Goal: Task Accomplishment & Management: Complete application form

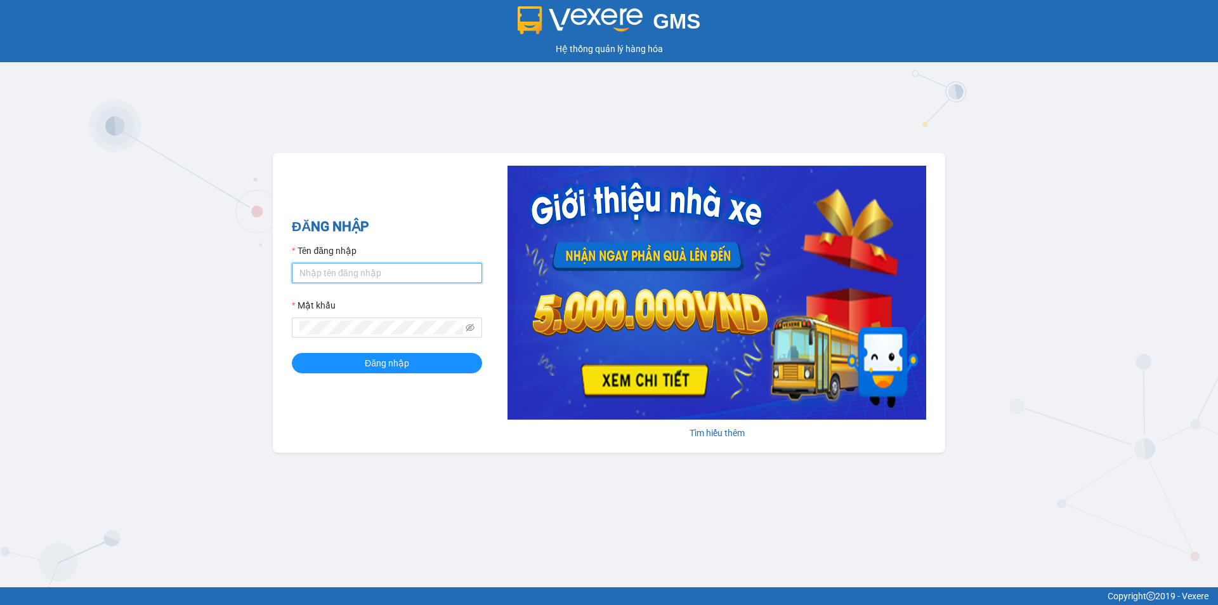
click at [376, 270] on input "Tên đăng nhập" at bounding box center [387, 273] width 190 height 20
type input "phuongtram.lienhung"
click at [292, 353] on button "Đăng nhập" at bounding box center [387, 363] width 190 height 20
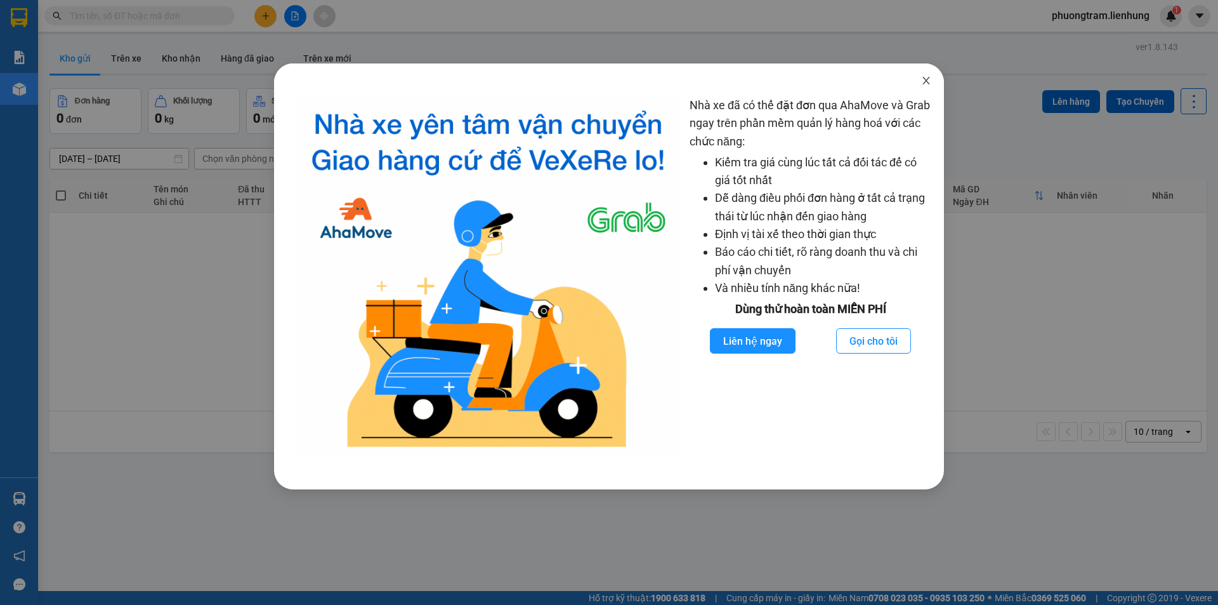
click at [923, 82] on icon "close" at bounding box center [926, 81] width 10 height 10
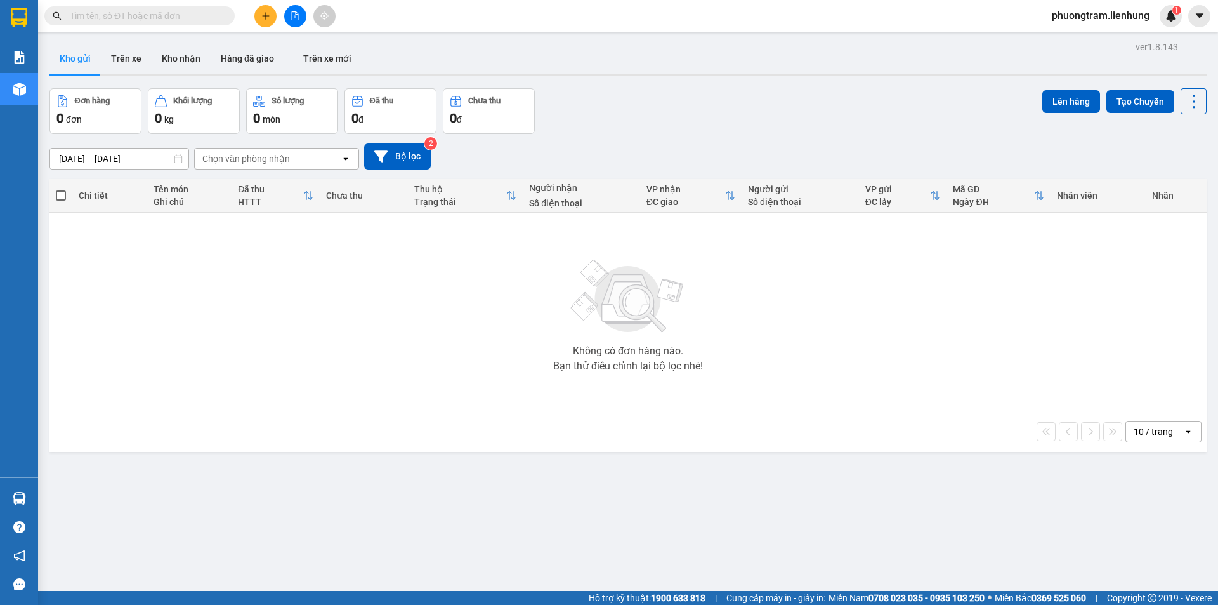
click at [172, 15] on input "text" at bounding box center [145, 16] width 150 height 14
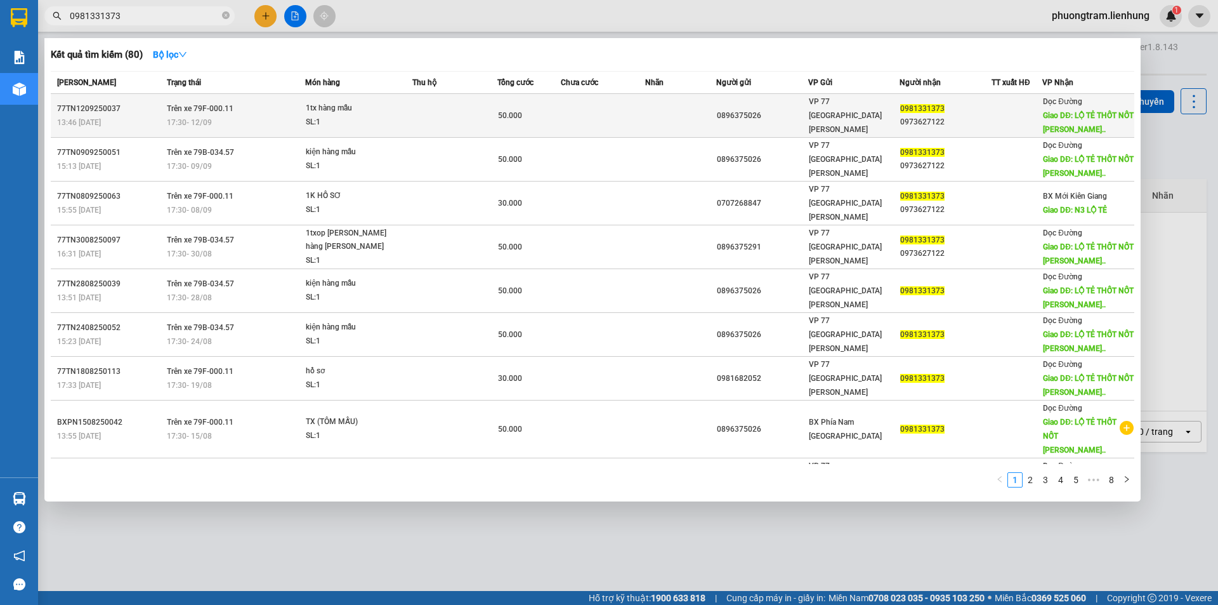
type input "0981331373"
click at [416, 116] on td at bounding box center [454, 116] width 85 height 44
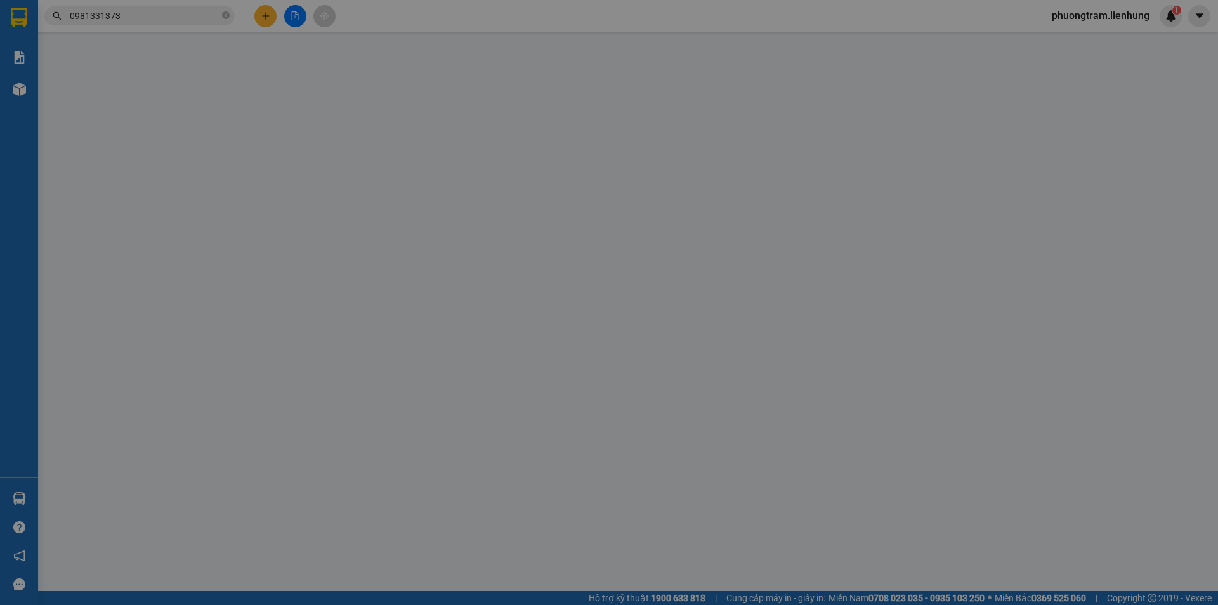
type input "0896375026"
type input "0981331373"
type input "0973627122"
type input "LỘ TẺ THỐT NỐT KIÊN GIANG"
type input "50.000"
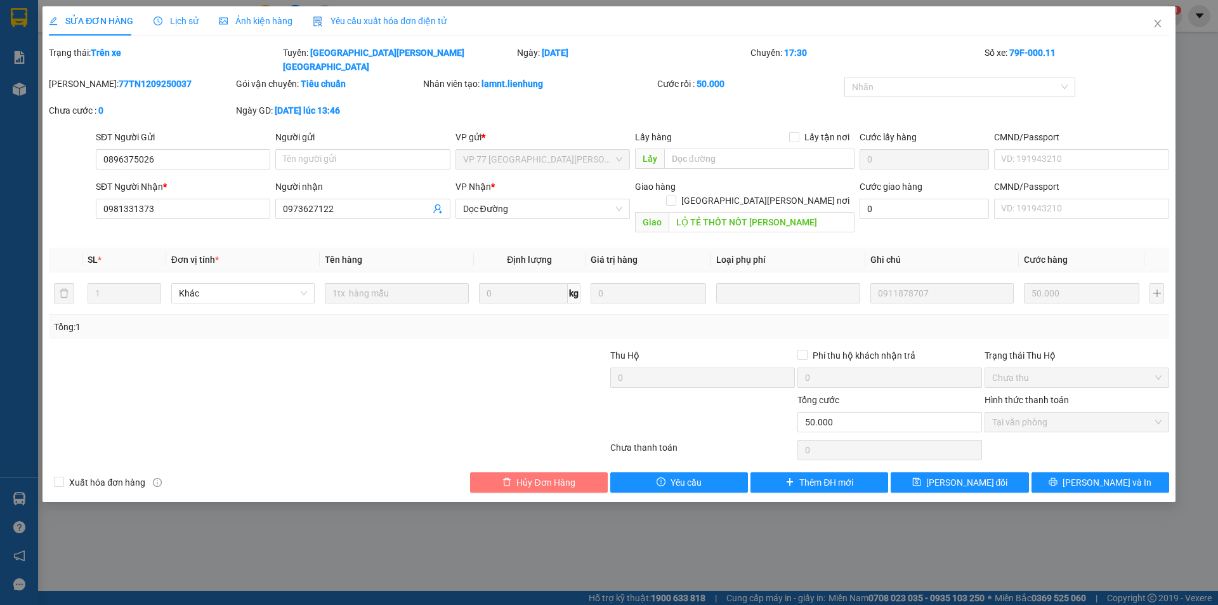
click at [581, 472] on button "Hủy Đơn Hàng" at bounding box center [539, 482] width 138 height 20
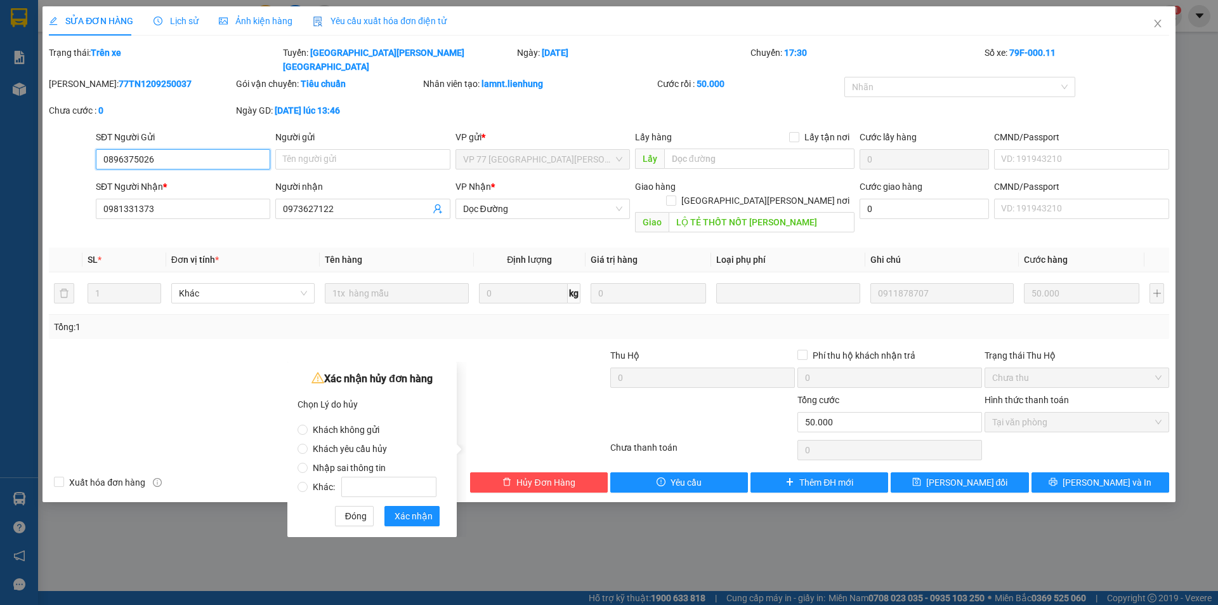
click at [176, 149] on input "0896375026" at bounding box center [183, 159] width 174 height 20
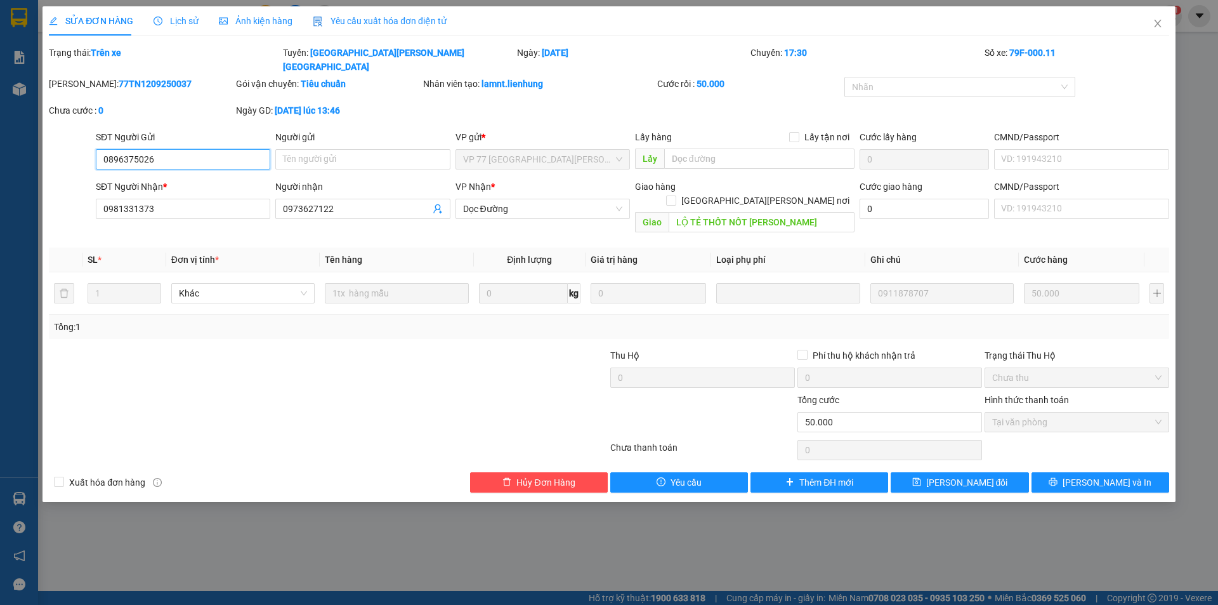
click at [176, 149] on input "0896375026" at bounding box center [183, 159] width 174 height 20
click at [185, 199] on input "0981331373" at bounding box center [183, 209] width 174 height 20
click at [576, 472] on button "Hủy Đơn Hàng" at bounding box center [539, 482] width 138 height 20
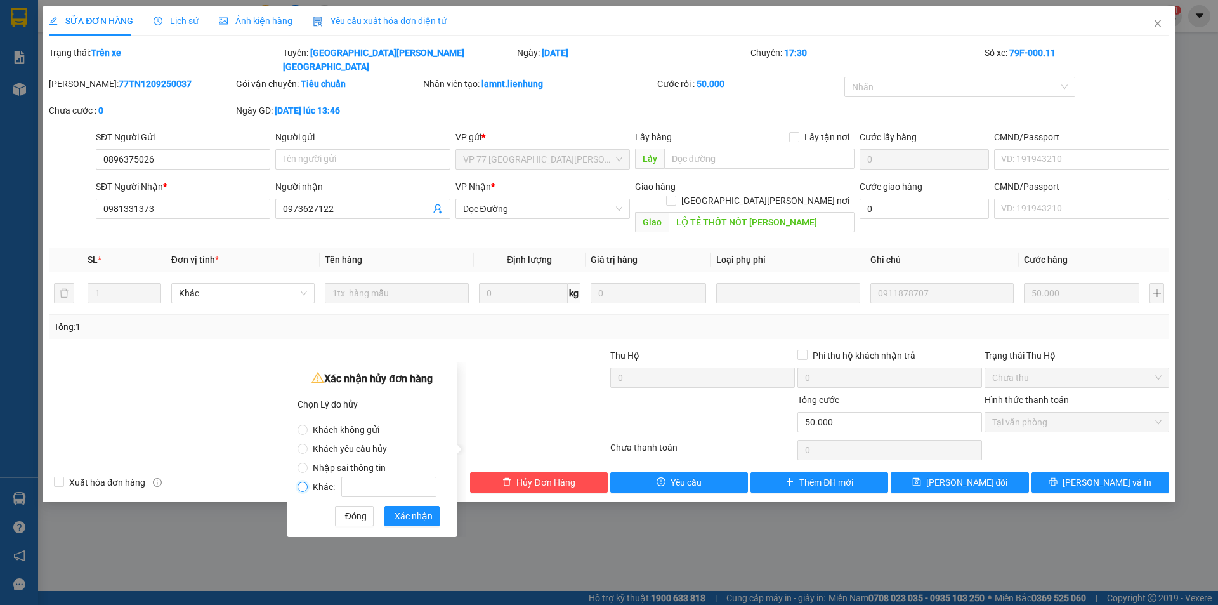
click at [306, 486] on input "Khác:" at bounding box center [303, 487] width 10 height 10
radio input "true"
click at [308, 468] on span "Nhập sai thông tin" at bounding box center [349, 468] width 83 height 10
click at [308, 468] on input "Nhập sai thông tin" at bounding box center [303, 468] width 10 height 10
radio input "true"
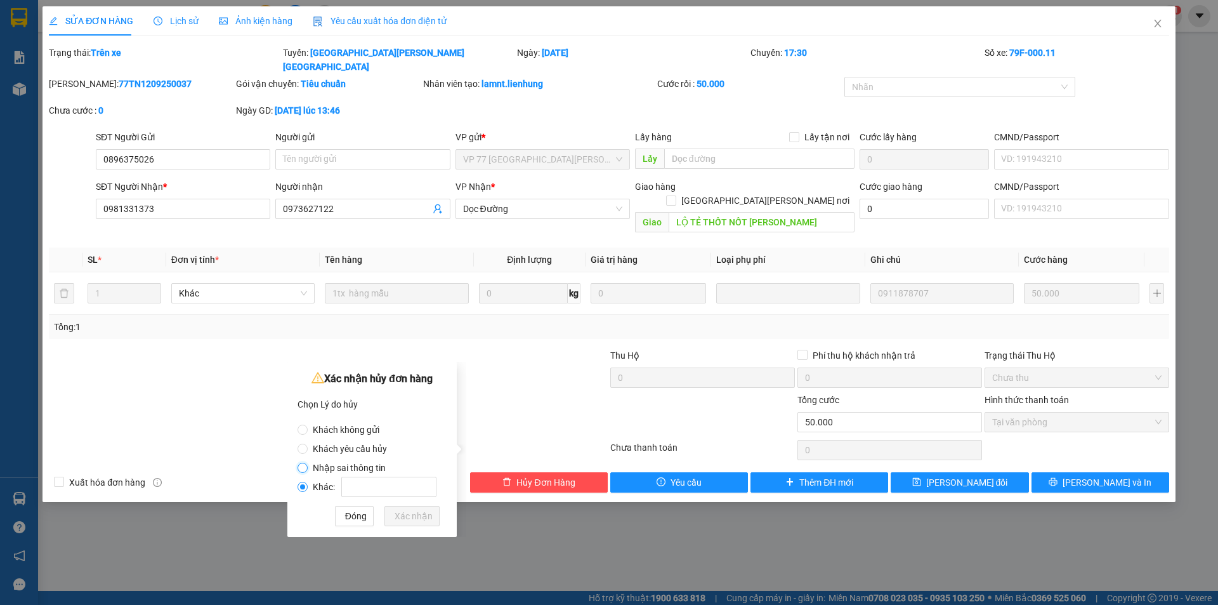
radio input "false"
click at [412, 518] on span "Xác nhận" at bounding box center [414, 516] width 38 height 14
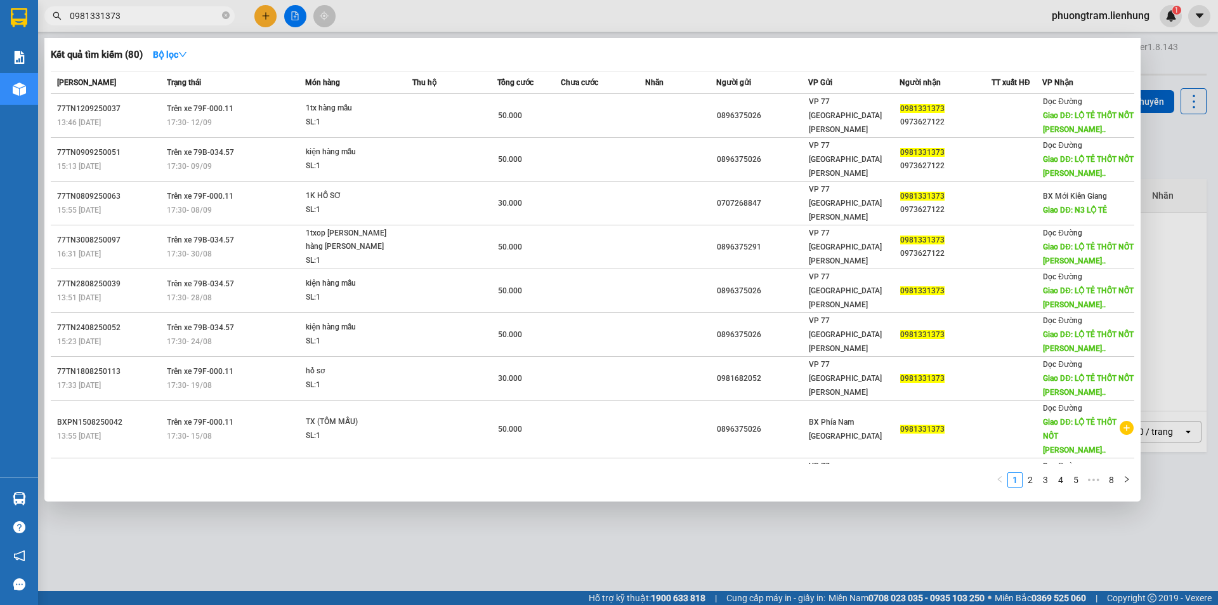
click at [168, 16] on input "0981331373" at bounding box center [145, 16] width 150 height 14
paste input "0981331373"
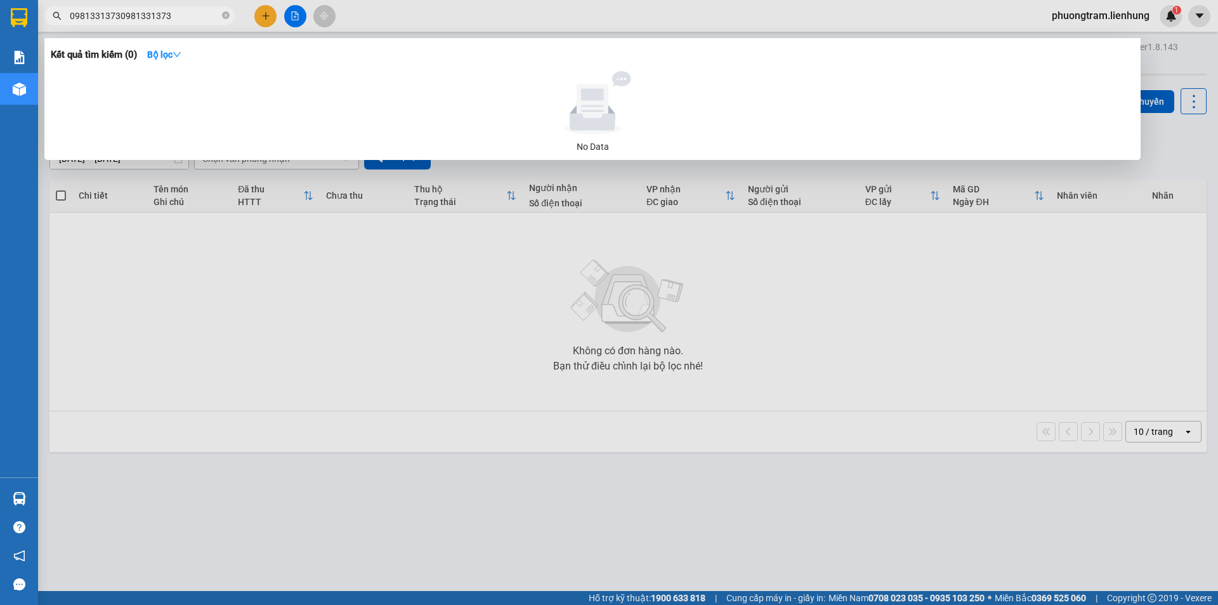
drag, startPoint x: 176, startPoint y: 14, endPoint x: 118, endPoint y: 22, distance: 58.2
click at [118, 22] on input "09813313730981331373" at bounding box center [145, 16] width 150 height 14
type input "0981331373"
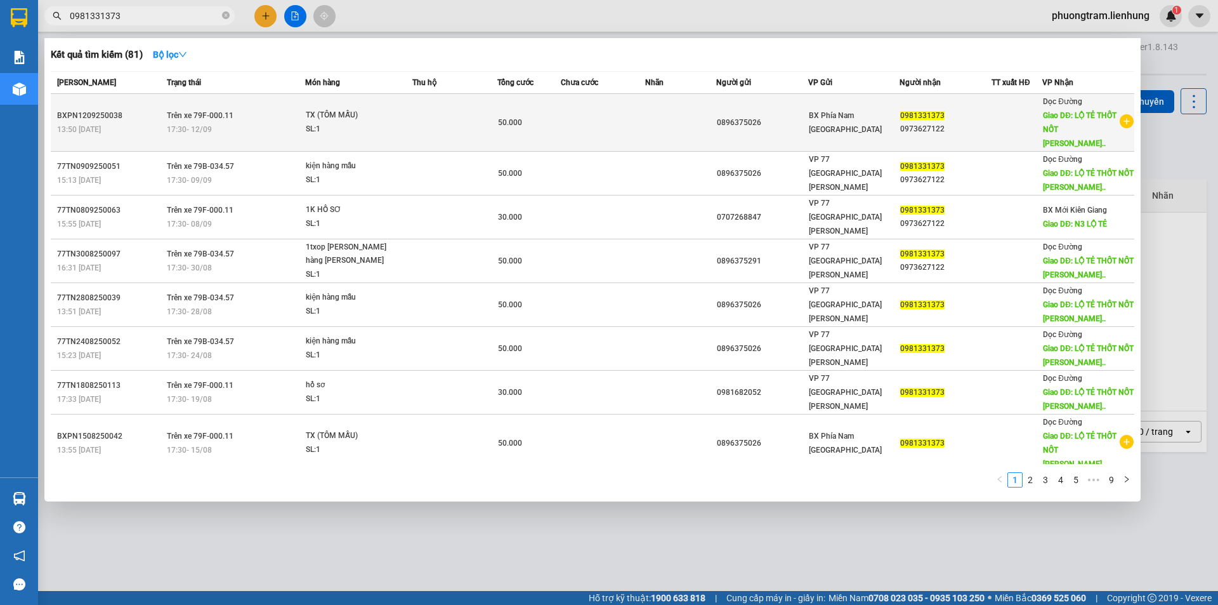
click at [449, 110] on td at bounding box center [454, 123] width 85 height 58
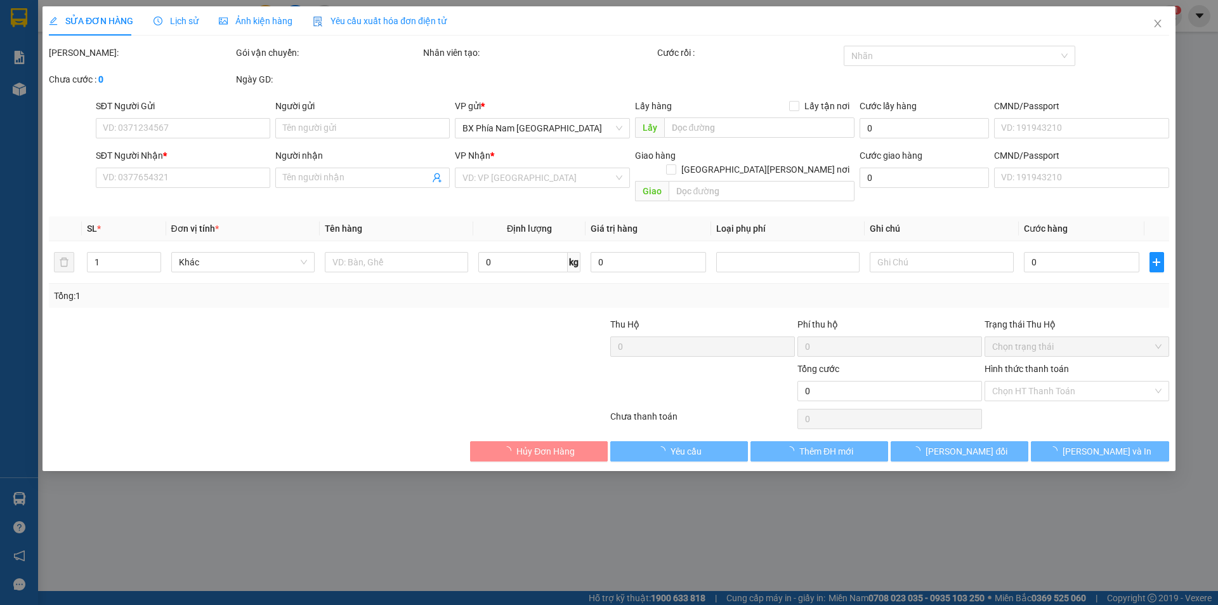
type input "0896375026"
type input "0981331373"
type input "0973627122"
type input "LỘ TẺ THỐT NỐT KIÊN GIANG"
type input "50.000"
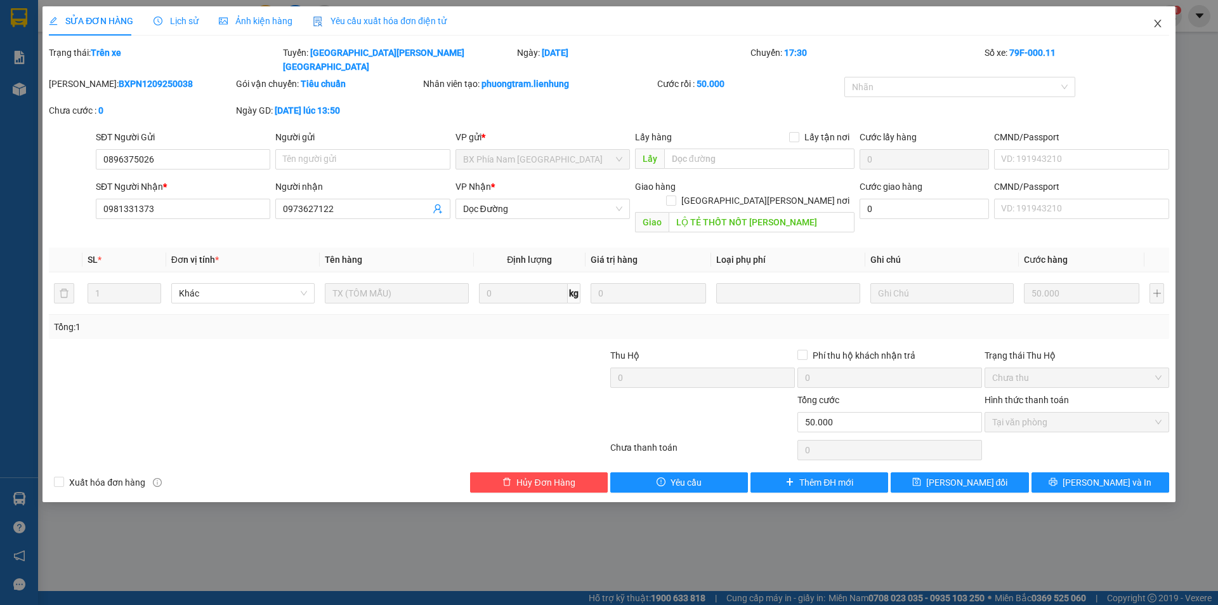
click at [1157, 25] on icon "close" at bounding box center [1157, 24] width 7 height 8
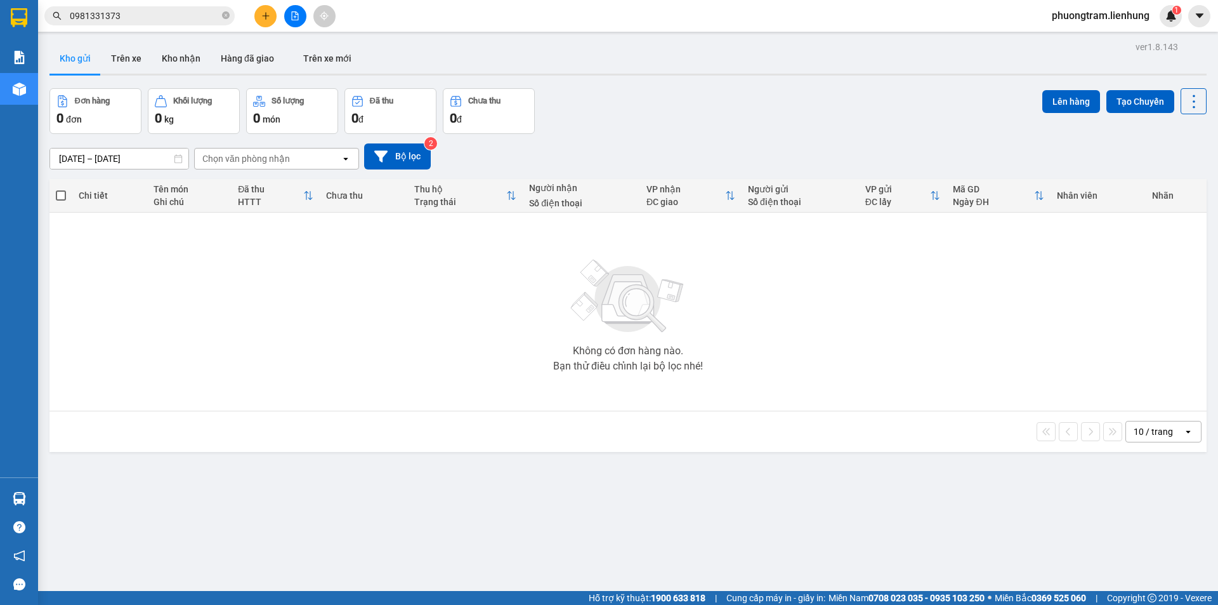
click at [133, 10] on input "0981331373" at bounding box center [145, 16] width 150 height 14
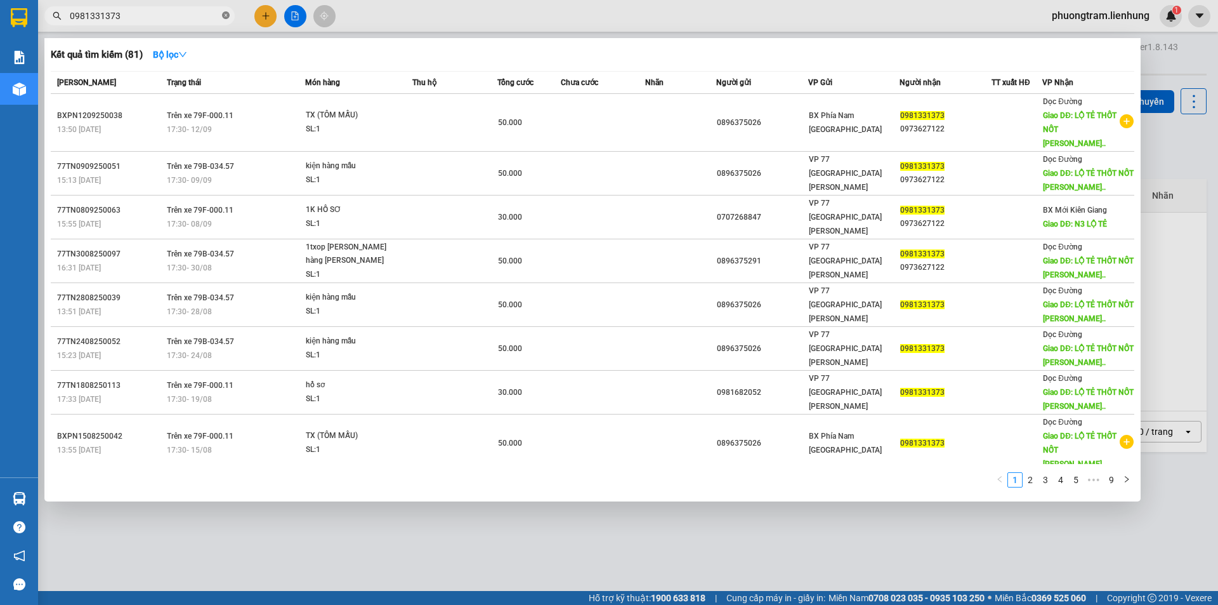
click at [223, 16] on icon "close-circle" at bounding box center [226, 15] width 8 height 8
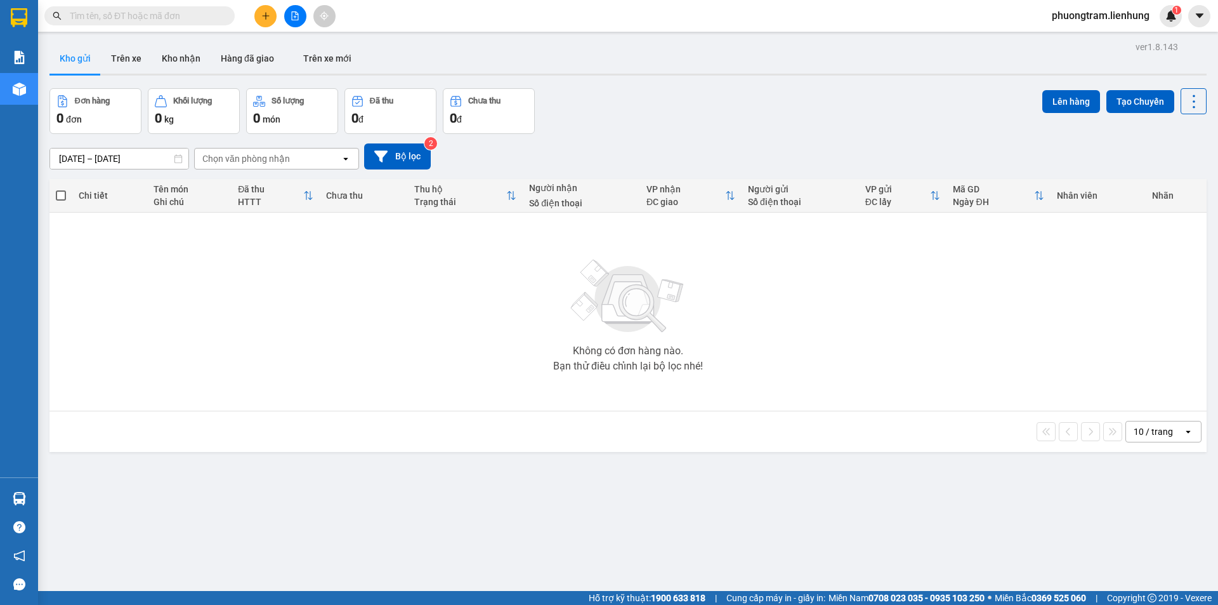
click at [178, 16] on input "text" at bounding box center [145, 16] width 150 height 14
paste input "0337701964"
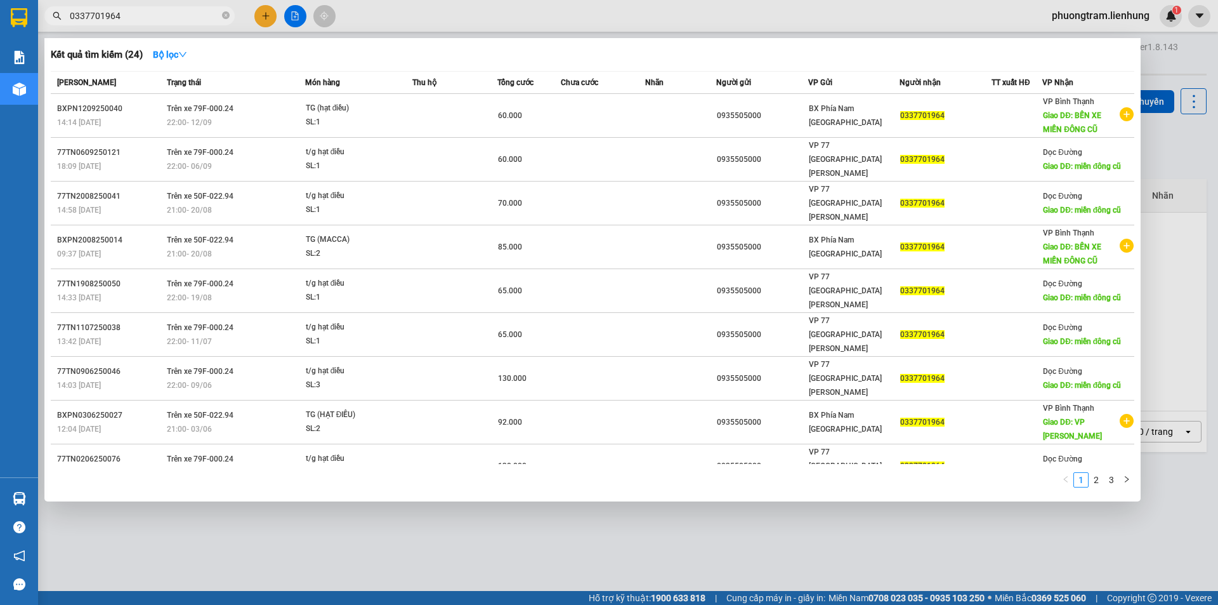
type input "0337701964"
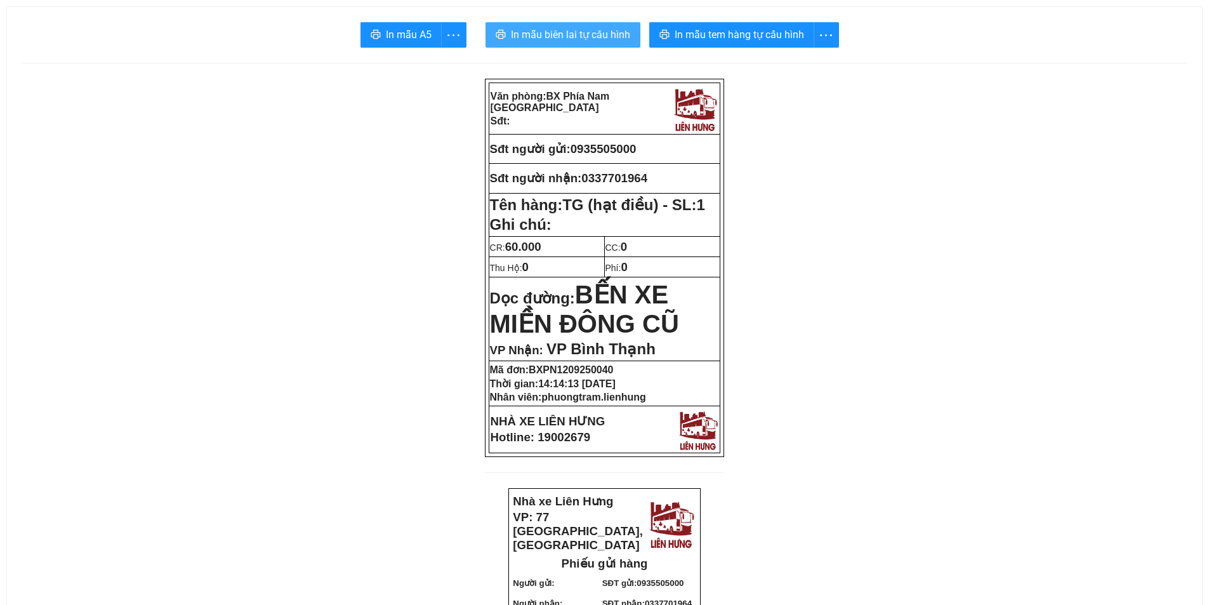
click at [534, 26] on button "In mẫu biên lai tự cấu hình" at bounding box center [562, 34] width 155 height 25
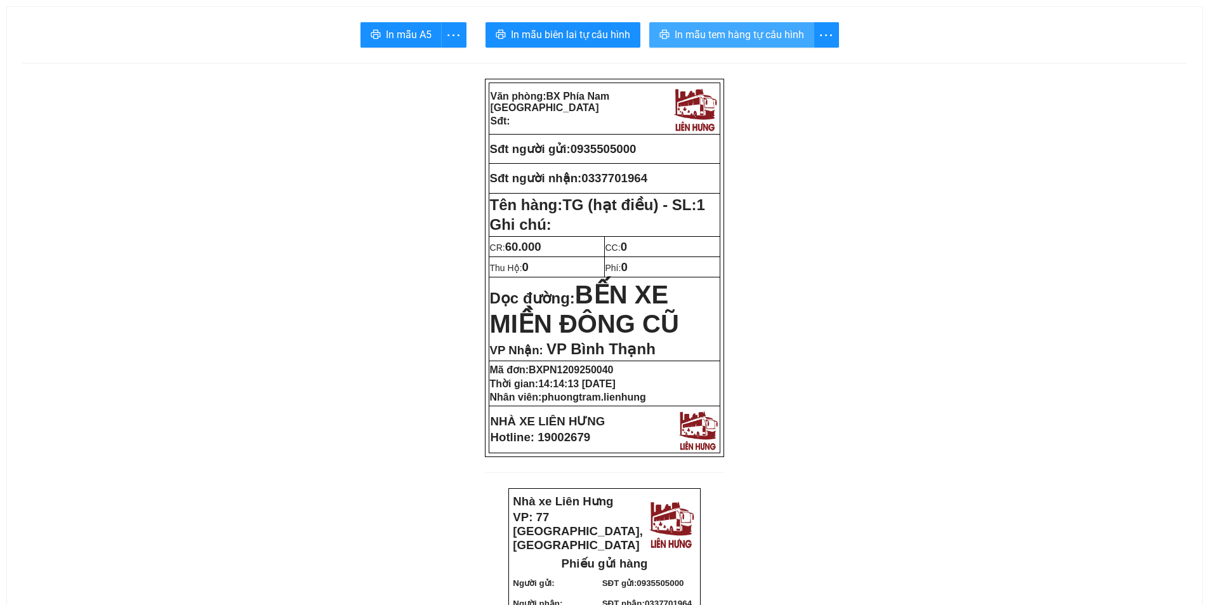
click at [747, 43] on span "In mẫu tem hàng tự cấu hình" at bounding box center [739, 35] width 129 height 16
copy span "0337701964"
drag, startPoint x: 586, startPoint y: 180, endPoint x: 654, endPoint y: 181, distance: 67.9
click at [654, 181] on p "Sđt người nhận: 0337701964" at bounding box center [605, 178] width 230 height 14
